Goal: Information Seeking & Learning: Learn about a topic

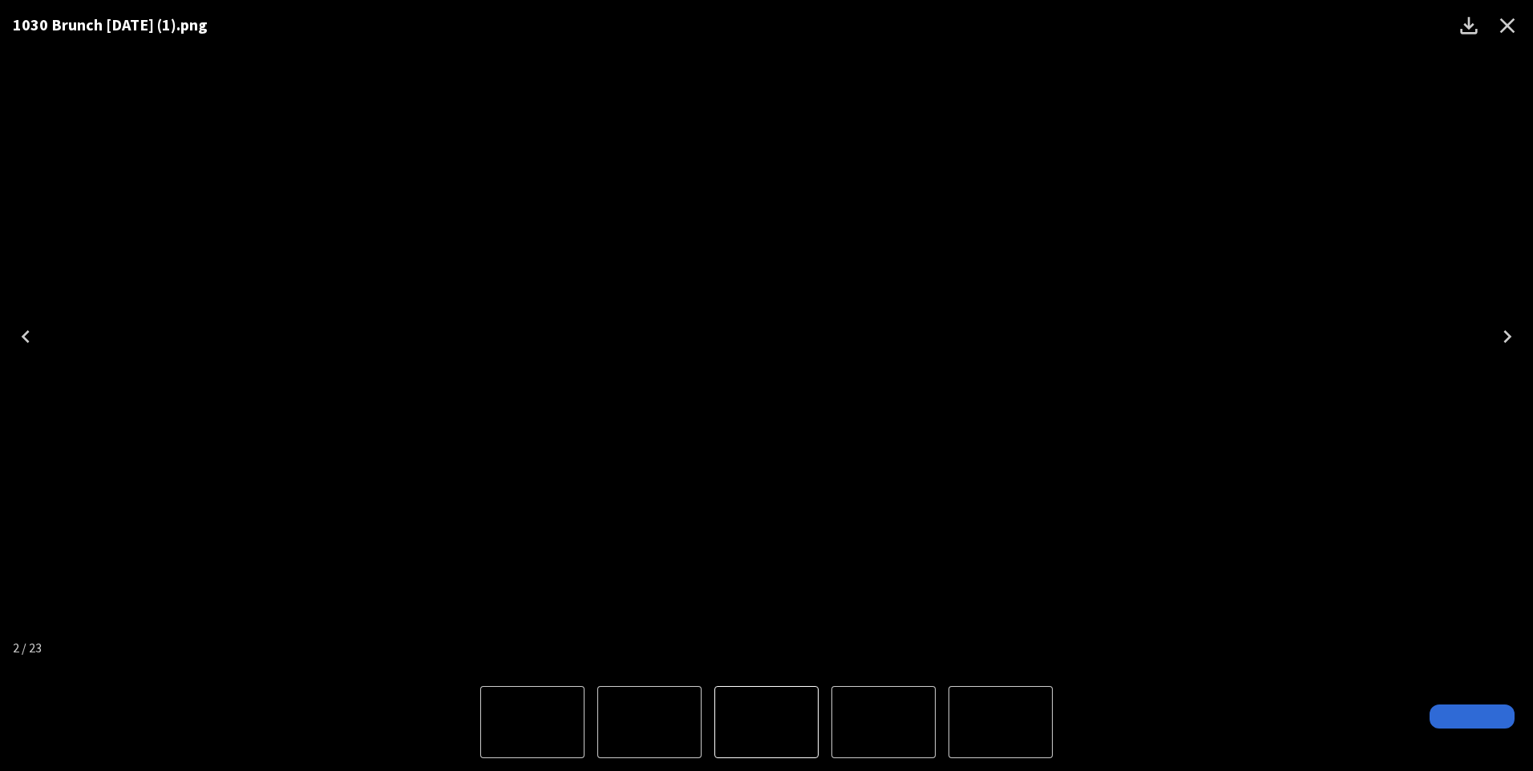
click at [1499, 22] on icon "Close" at bounding box center [1507, 26] width 26 height 26
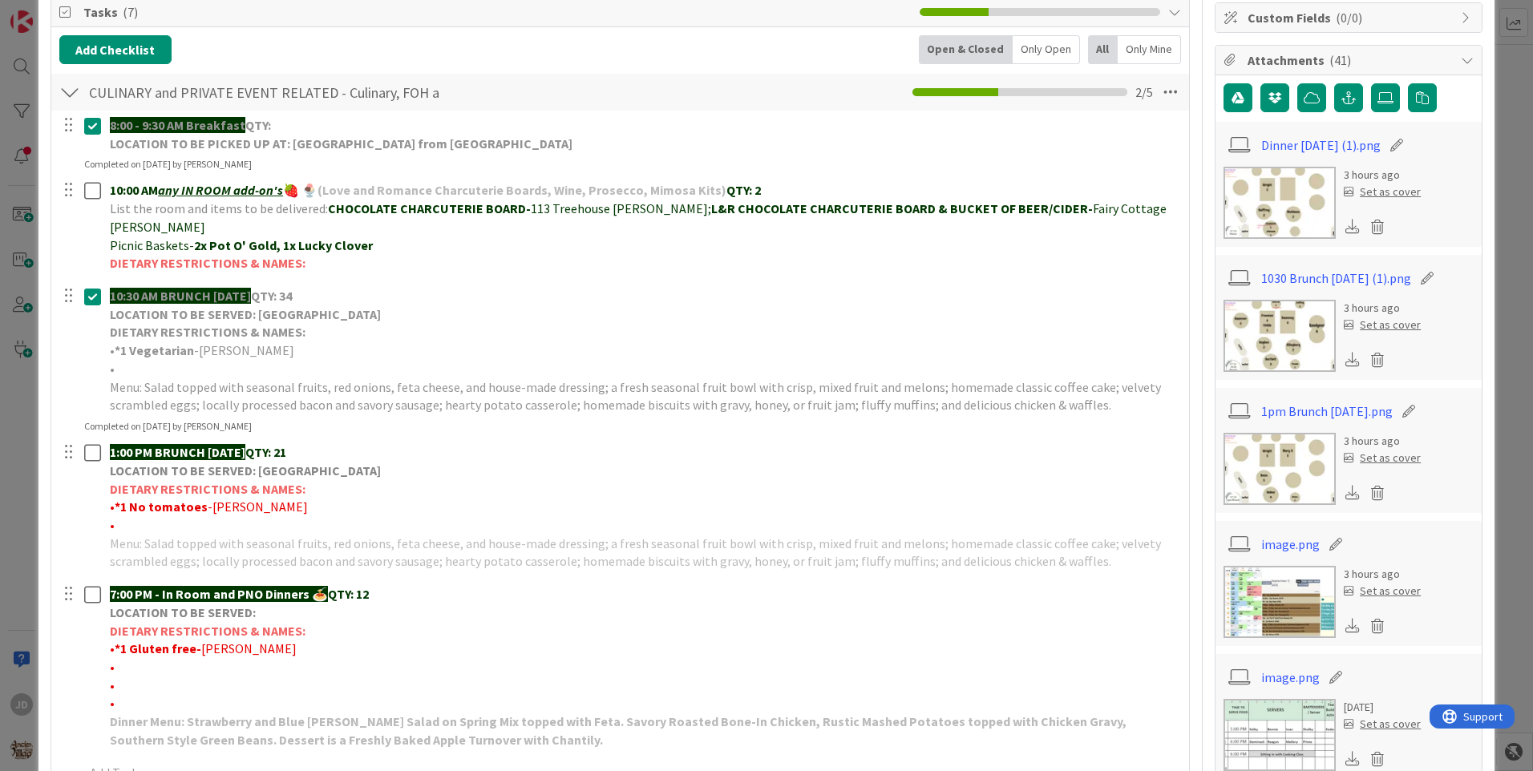
scroll to position [481, 0]
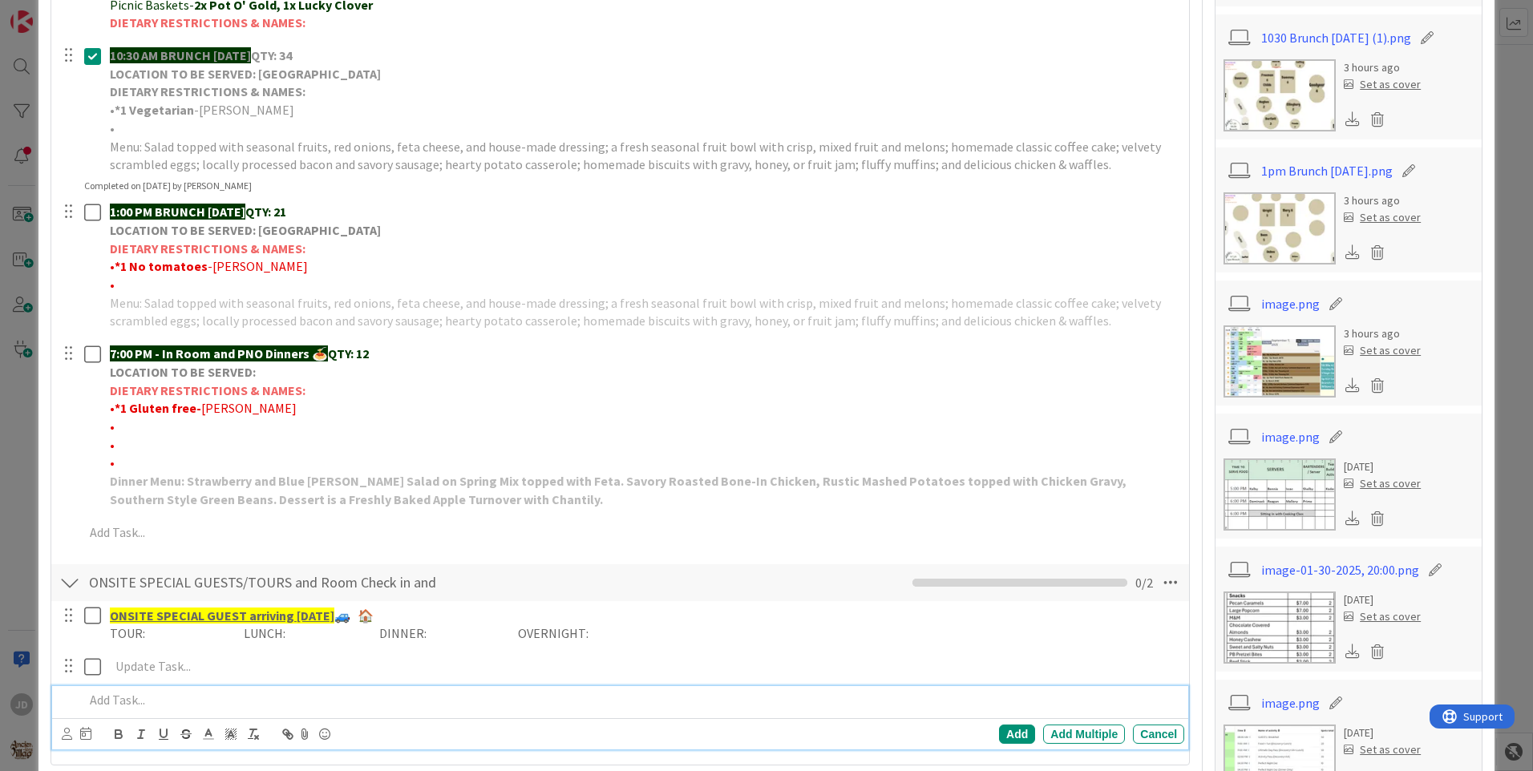
click at [901, 691] on p at bounding box center [630, 700] width 1093 height 18
click at [1294, 234] on img at bounding box center [1279, 228] width 112 height 72
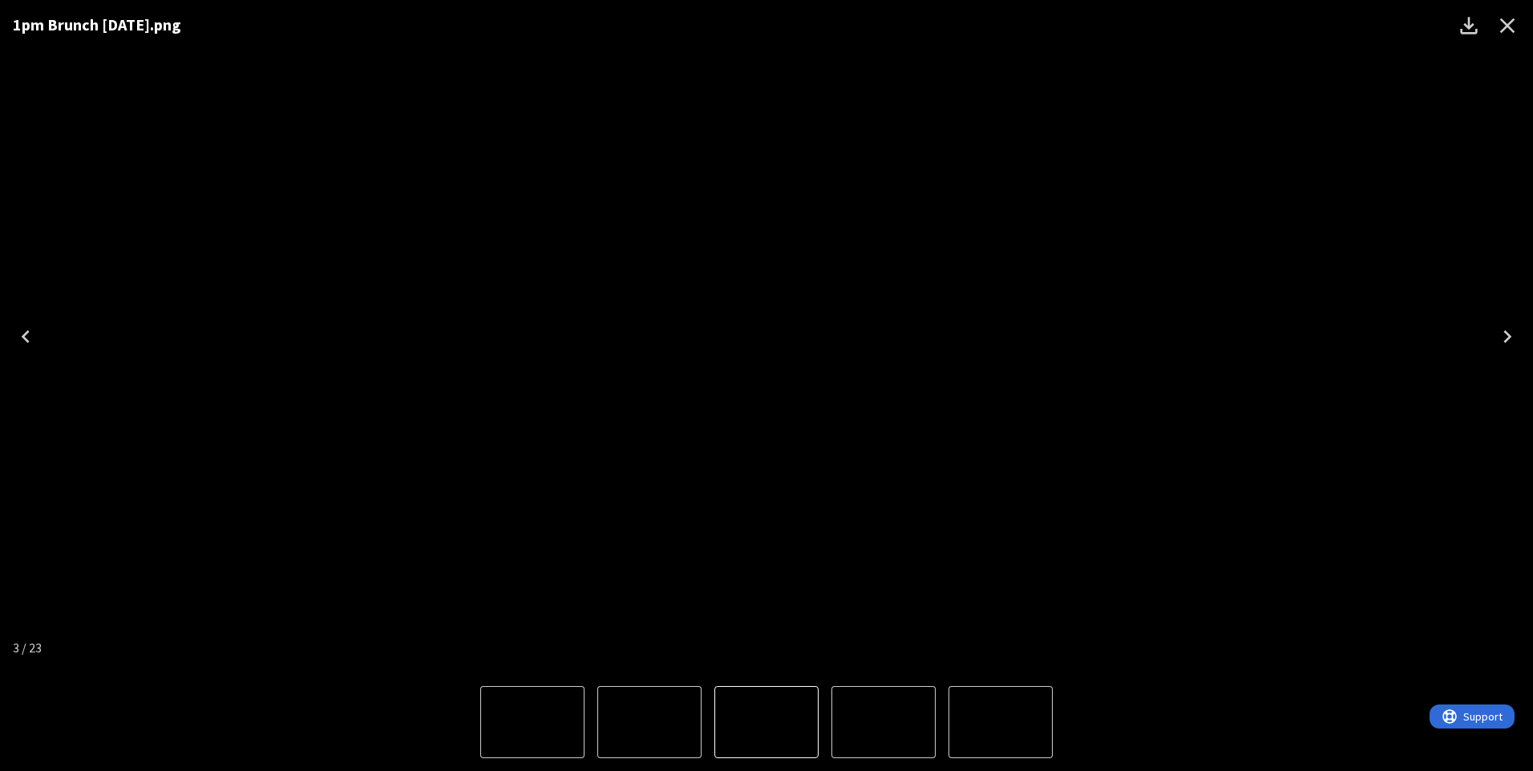
click at [766, 337] on img "3 of 23" at bounding box center [766, 337] width 0 height 0
click at [1409, 455] on div "1pm Brunch [DATE].png" at bounding box center [766, 336] width 1533 height 673
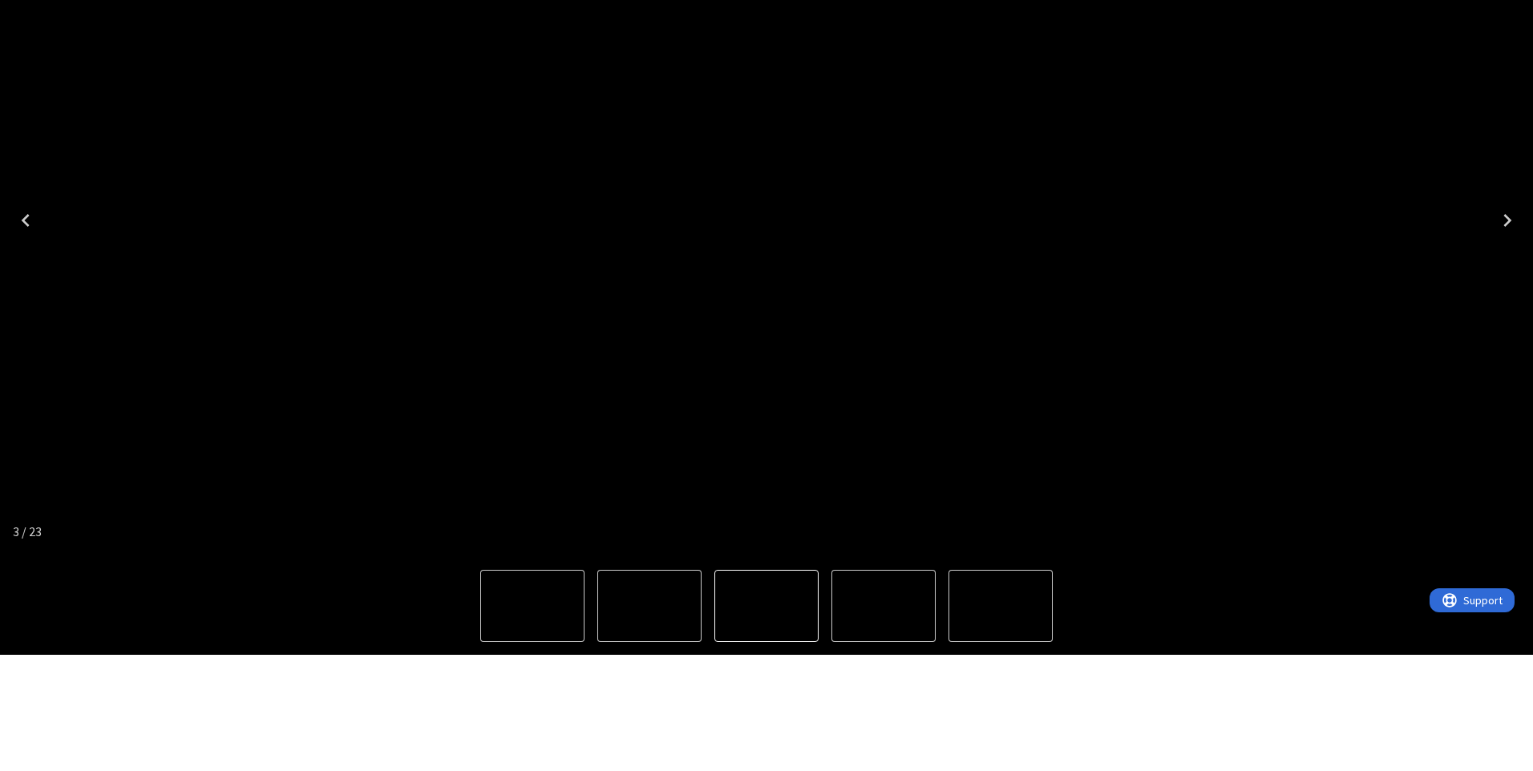
drag, startPoint x: 728, startPoint y: 397, endPoint x: 701, endPoint y: 444, distance: 54.2
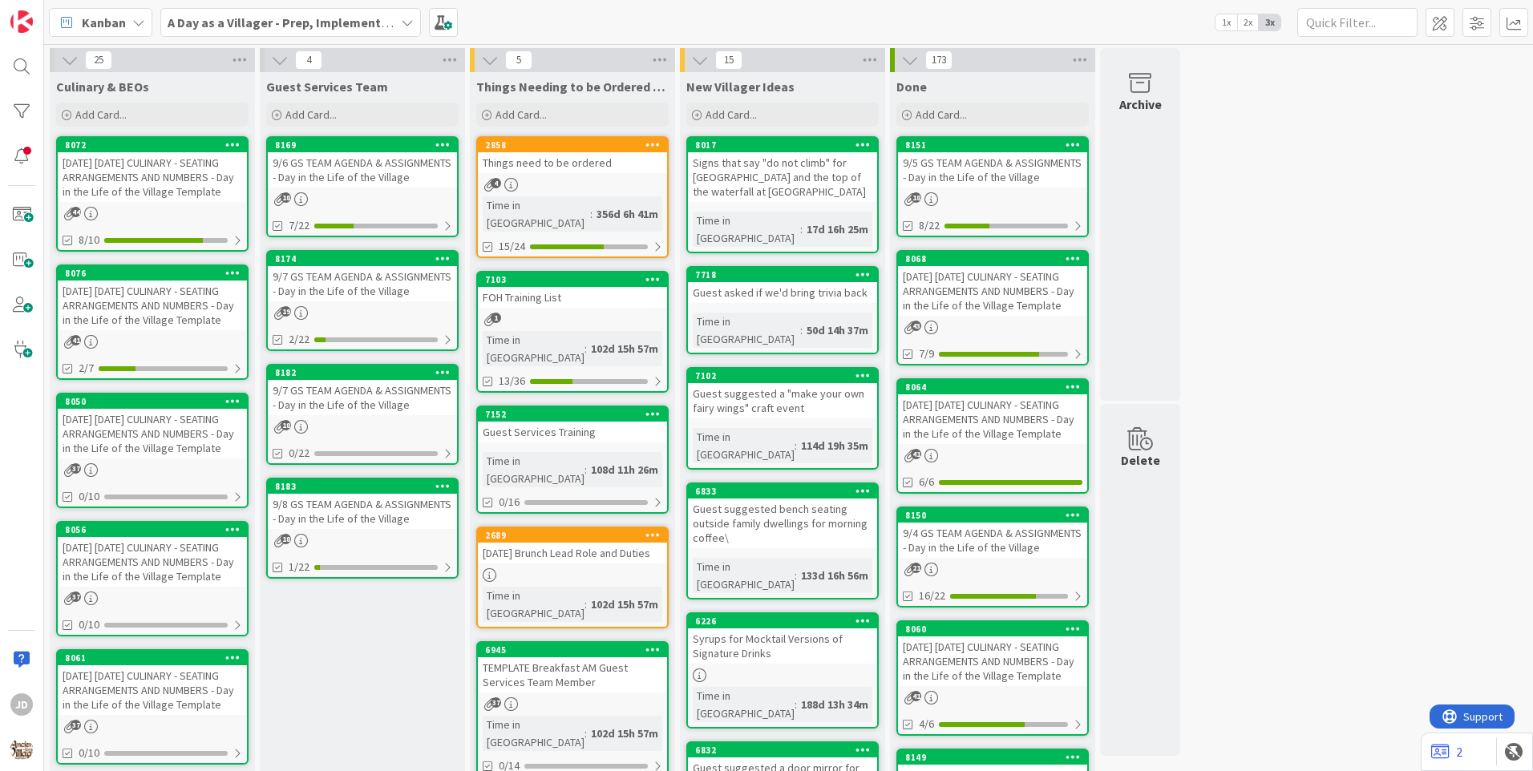
click at [366, 287] on div "9/7 GS TEAM AGENDA & ASSIGNMENTS - Day in the Life of the Village" at bounding box center [362, 283] width 189 height 35
click at [345, 316] on div "19" at bounding box center [362, 313] width 189 height 14
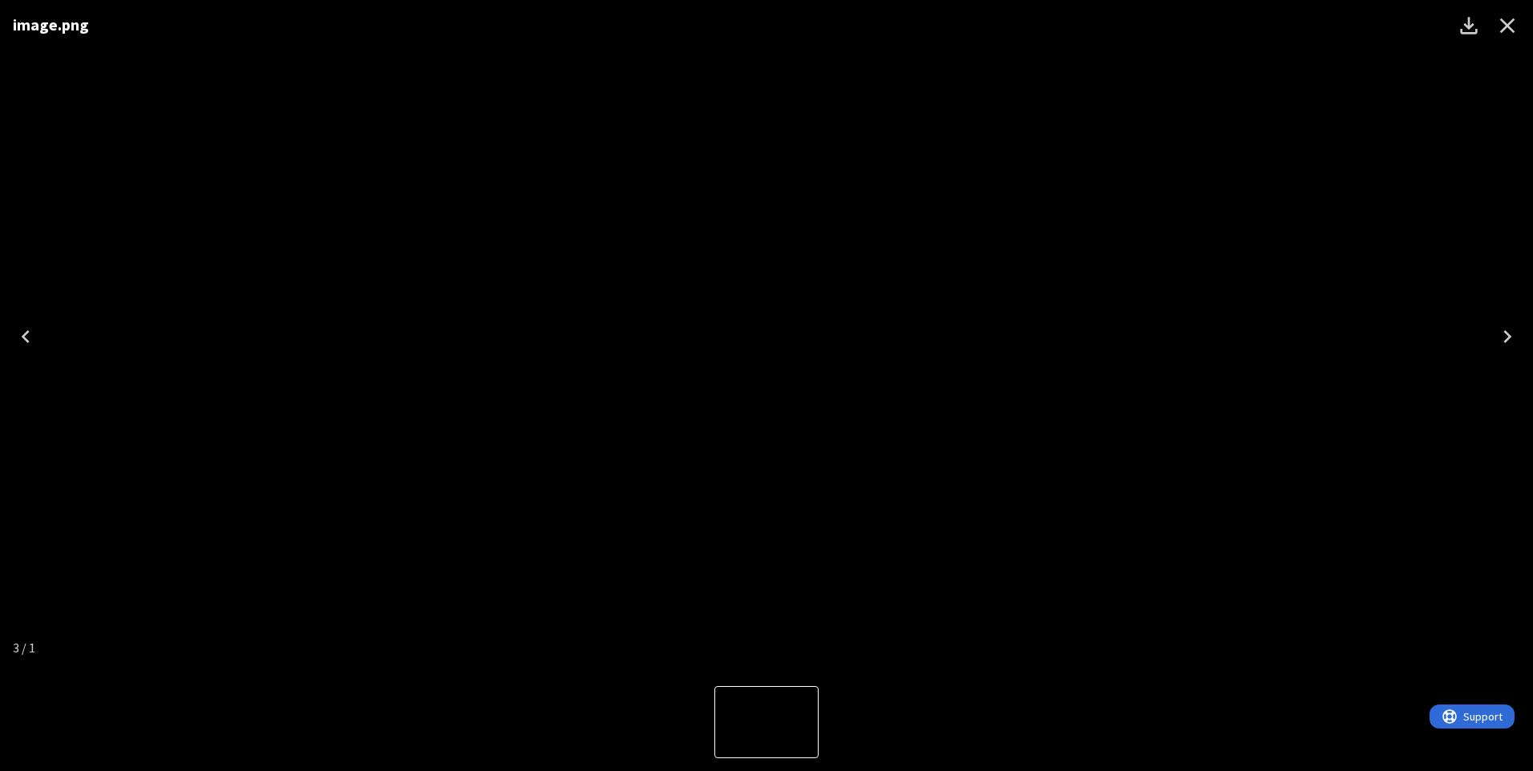
click at [1501, 21] on icon "Close" at bounding box center [1507, 25] width 15 height 15
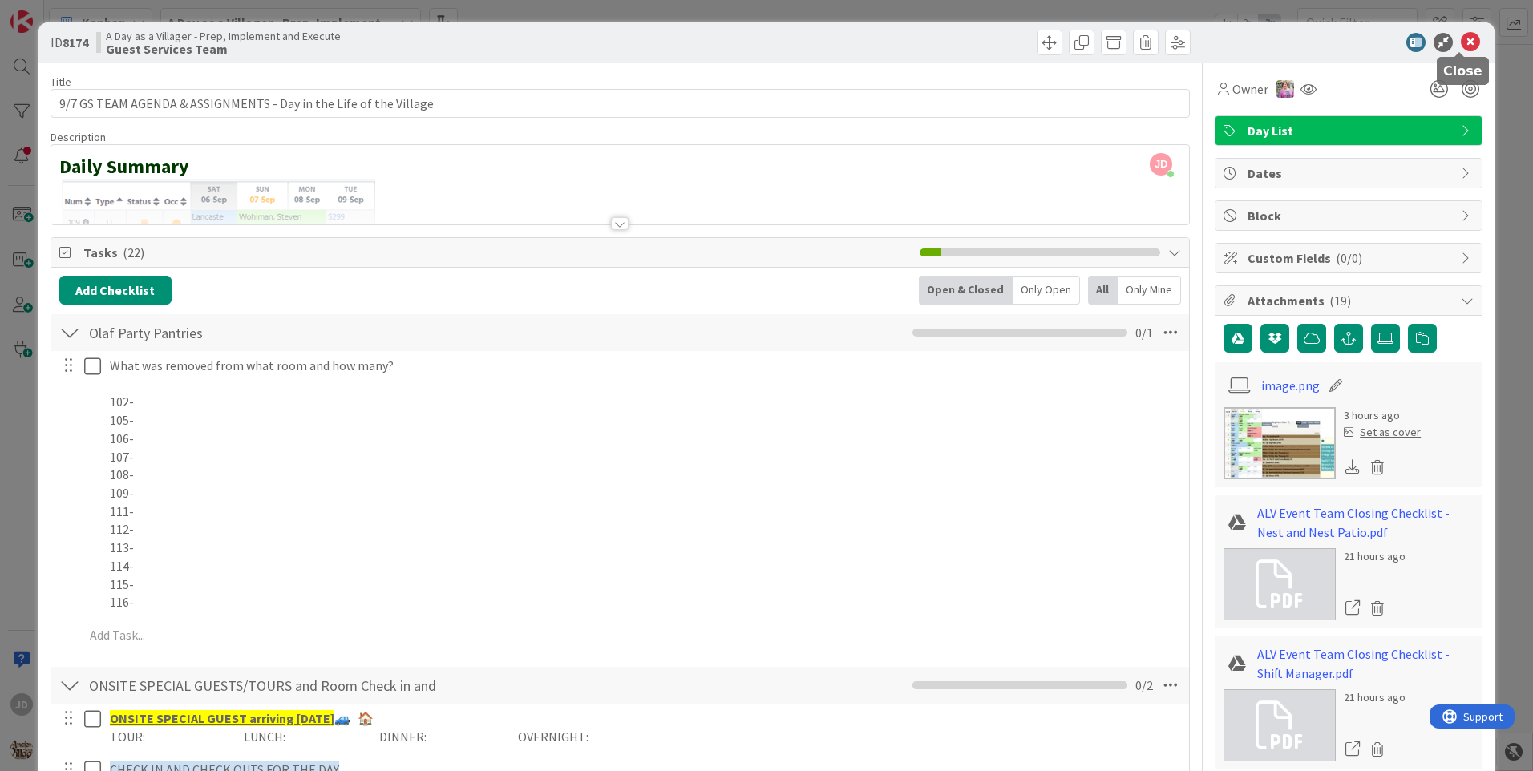
click at [1460, 50] on icon at bounding box center [1469, 42] width 19 height 19
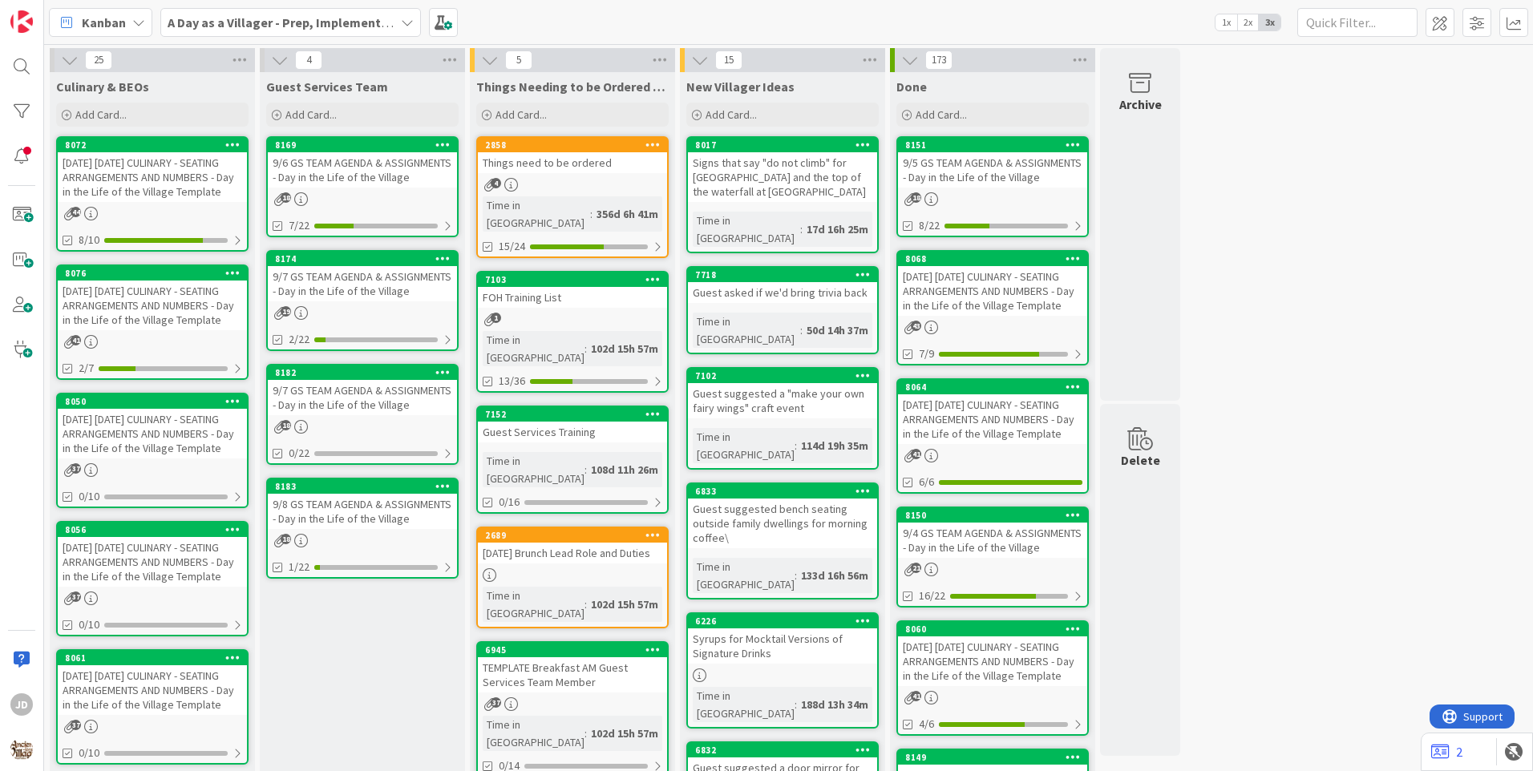
click at [132, 347] on div "41" at bounding box center [152, 342] width 189 height 14
click at [133, 347] on div "25 Culinary & BEOs Add Card... 8072 [DATE] [DATE] CULINARY - SEATING ARRANGEMEN…" at bounding box center [788, 407] width 1488 height 727
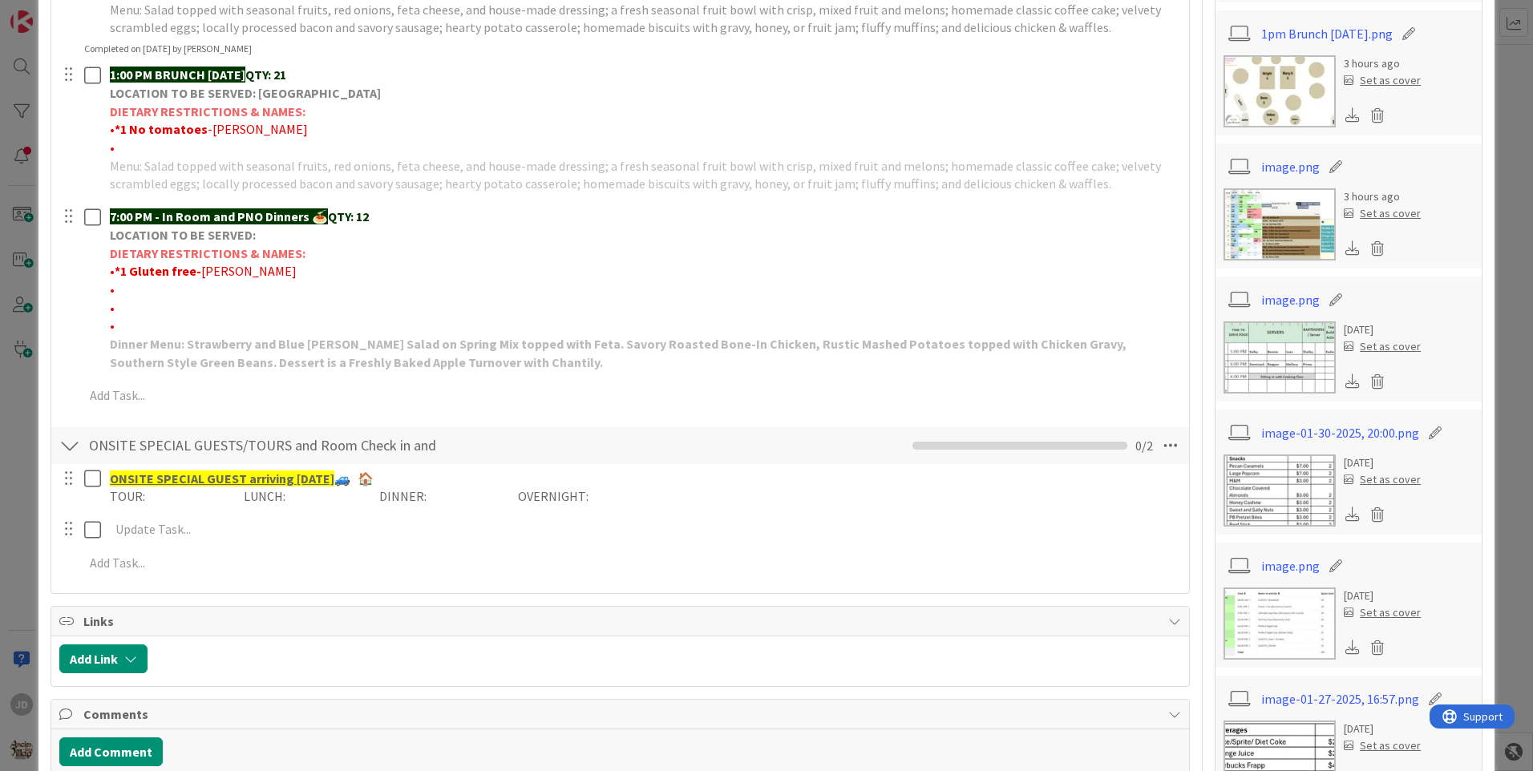
scroll to position [675, 0]
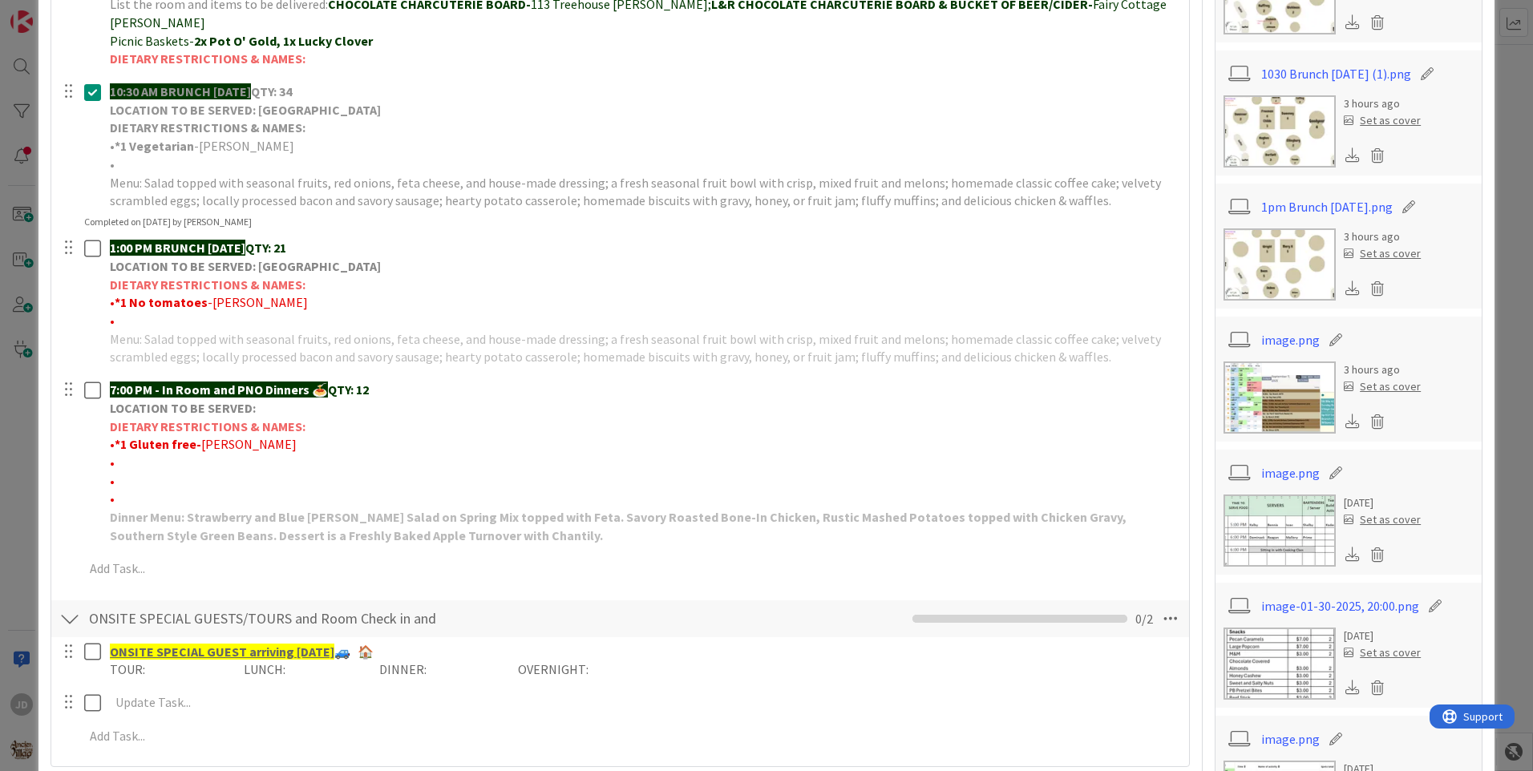
scroll to position [434, 0]
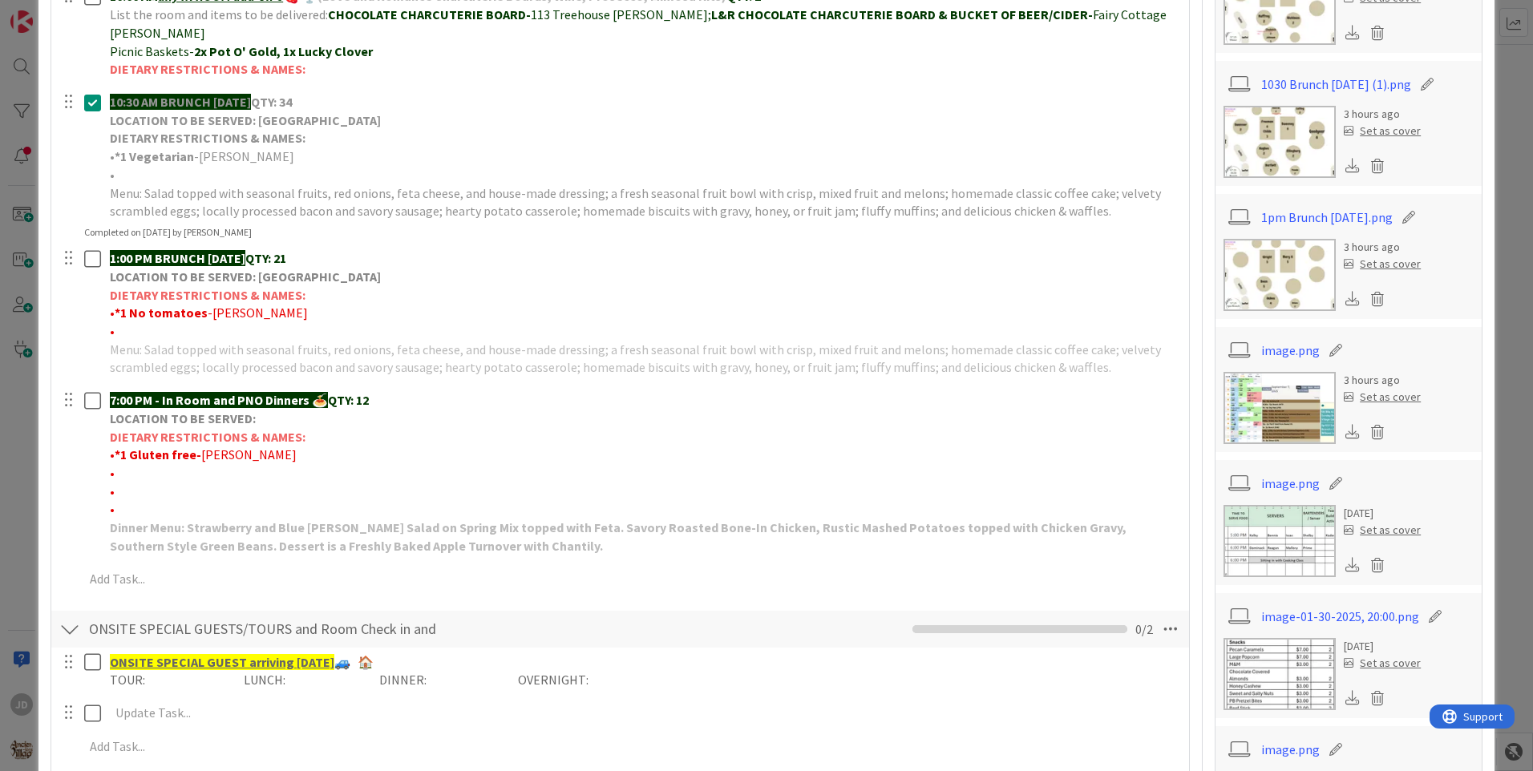
click at [1261, 292] on img at bounding box center [1279, 275] width 112 height 72
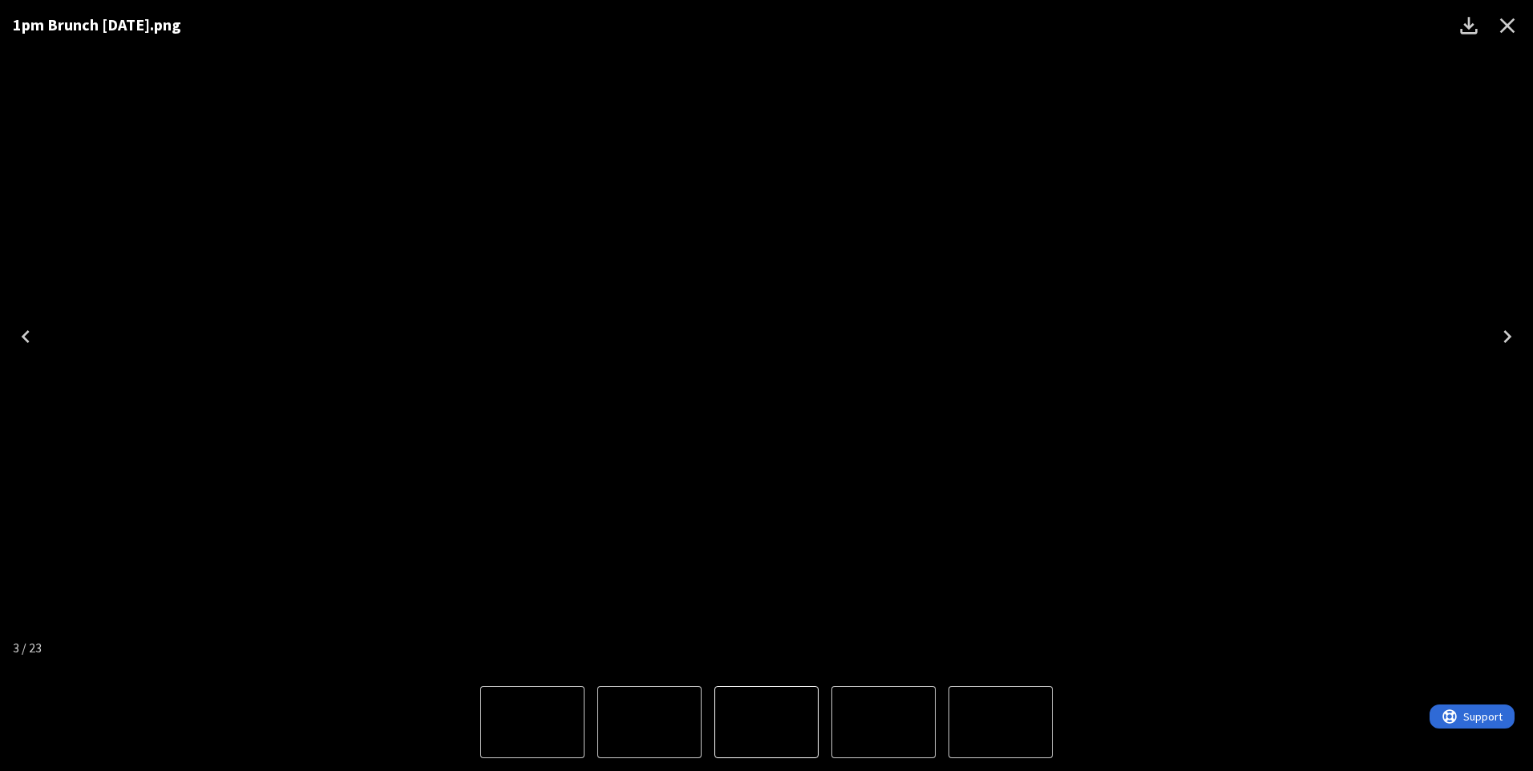
click at [970, 745] on button "5 of 23" at bounding box center [1000, 722] width 104 height 72
click at [650, 757] on button "2 of 23" at bounding box center [649, 722] width 104 height 72
click at [1304, 740] on div "Lightbox" at bounding box center [766, 722] width 1533 height 98
click at [1496, 23] on icon "Close" at bounding box center [1507, 26] width 26 height 26
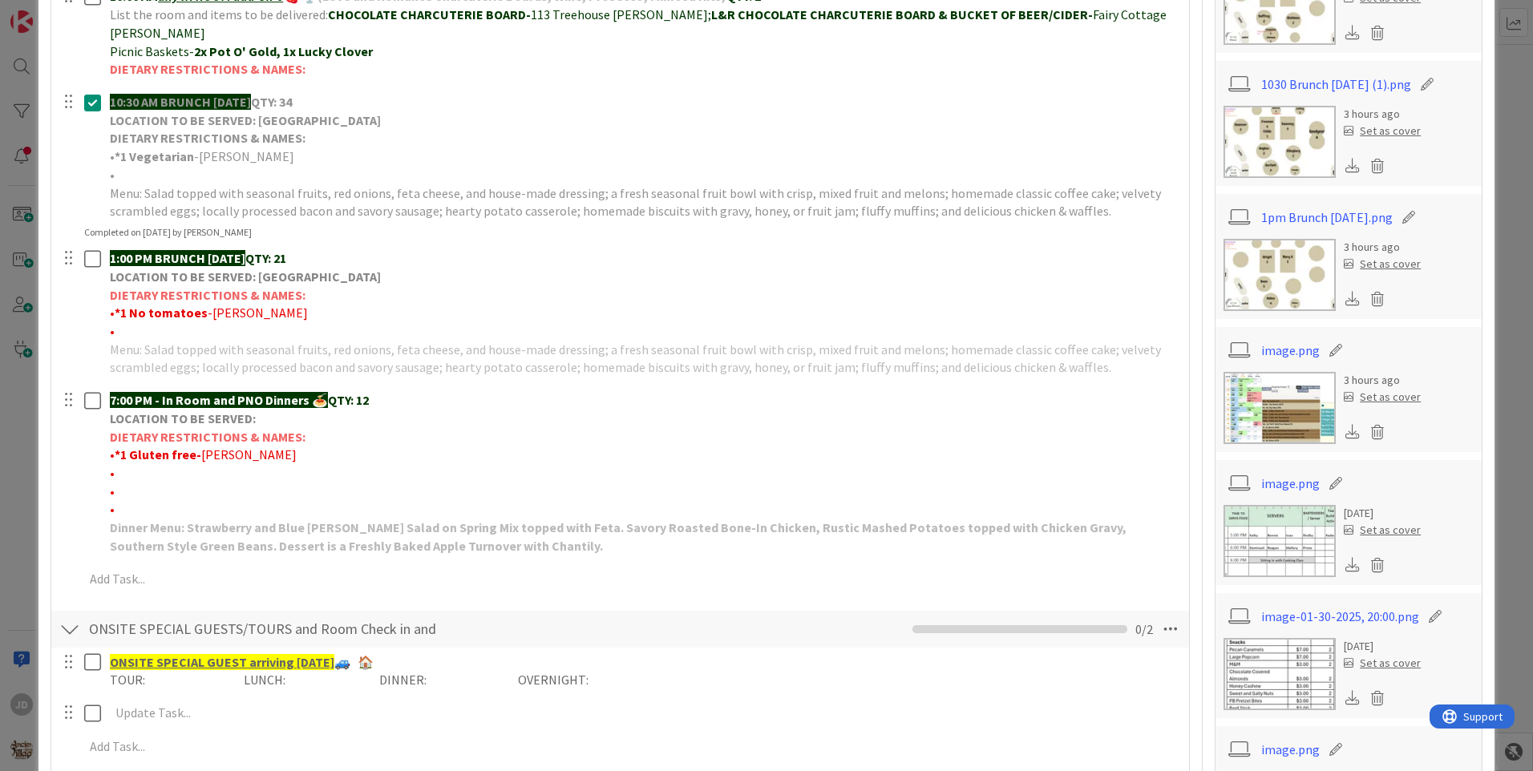
click at [1278, 281] on img at bounding box center [1279, 275] width 112 height 72
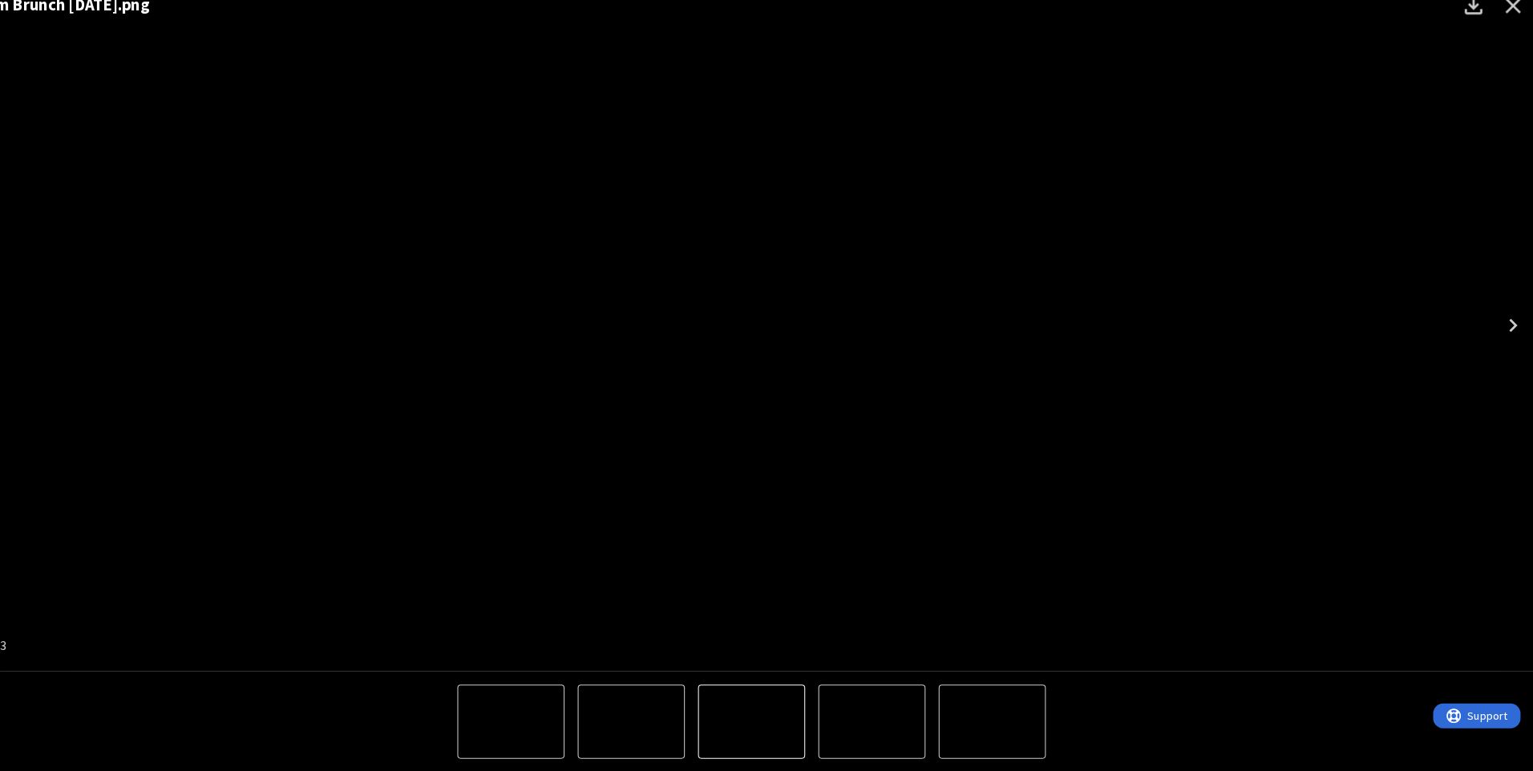
click at [1508, 33] on icon "Close" at bounding box center [1507, 26] width 26 height 26
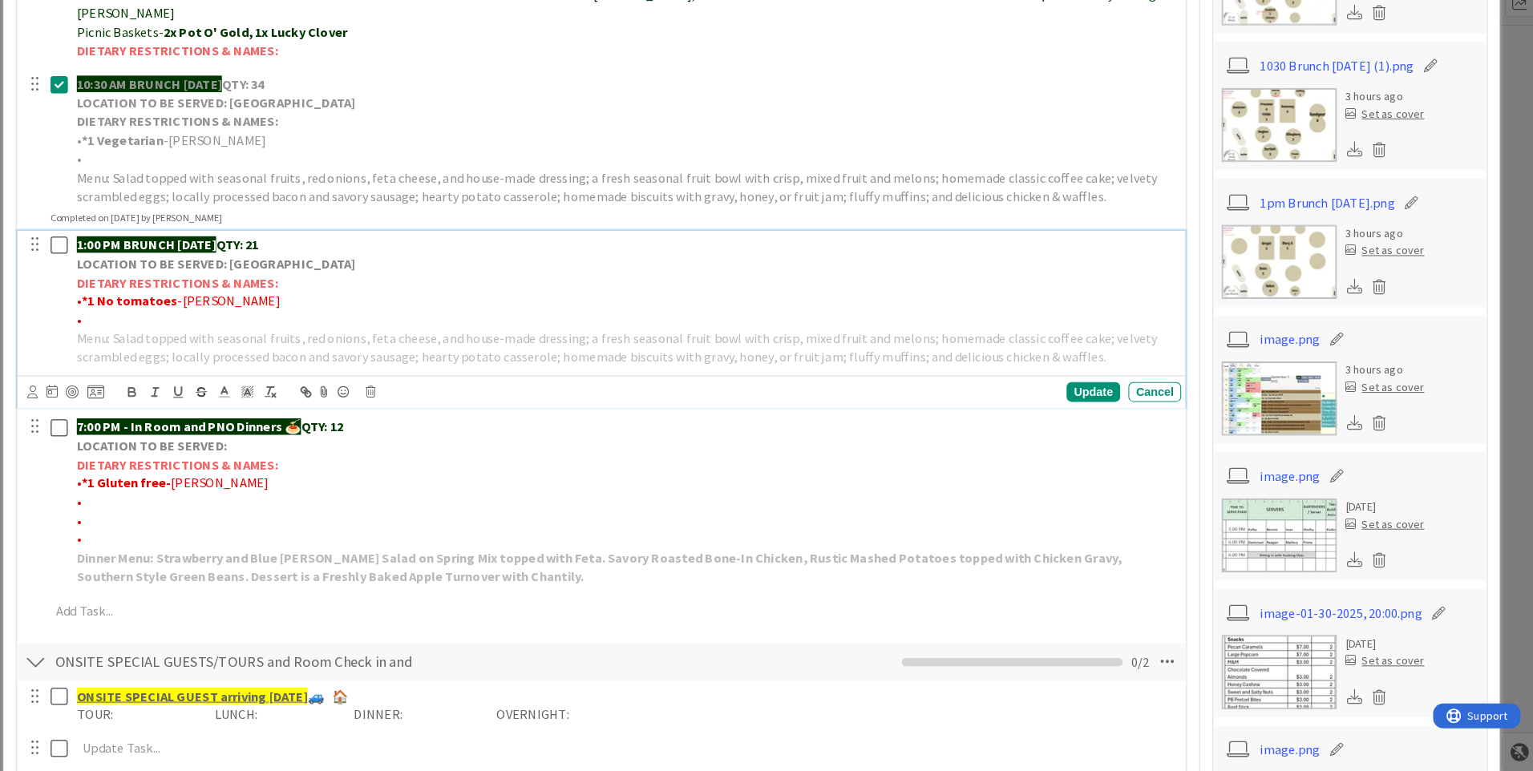
click at [93, 249] on icon at bounding box center [92, 258] width 17 height 19
